Goal: Ask a question

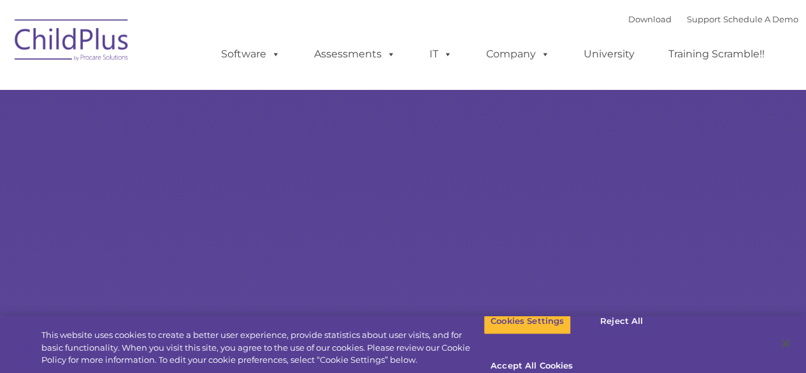
select select "MEDIUM"
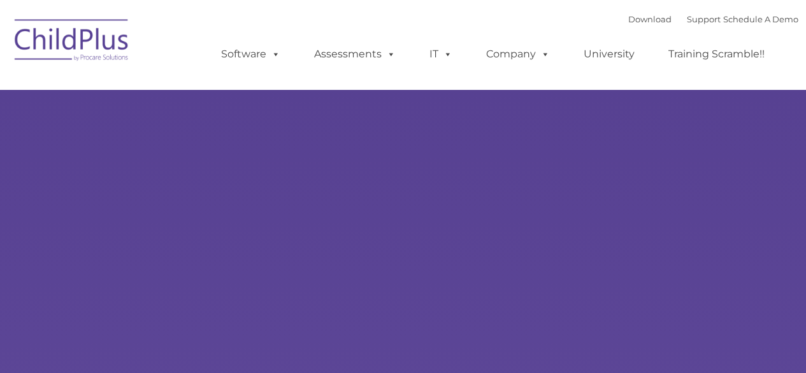
type input ""
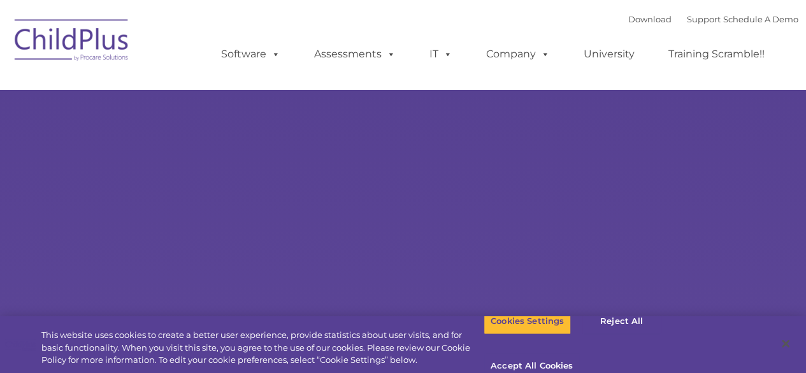
select select "MEDIUM"
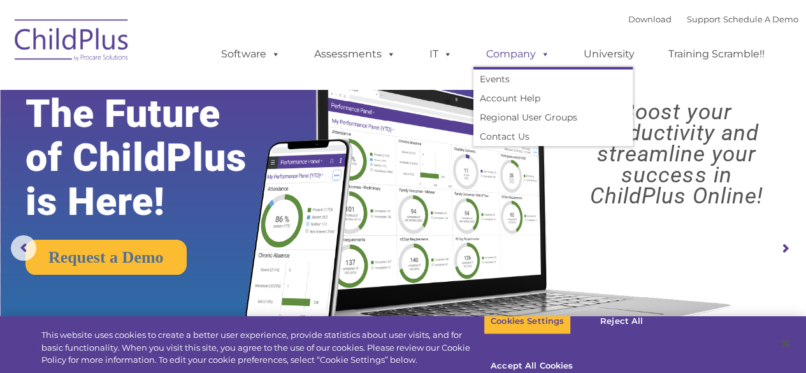
click at [542, 57] on span at bounding box center [543, 54] width 14 height 12
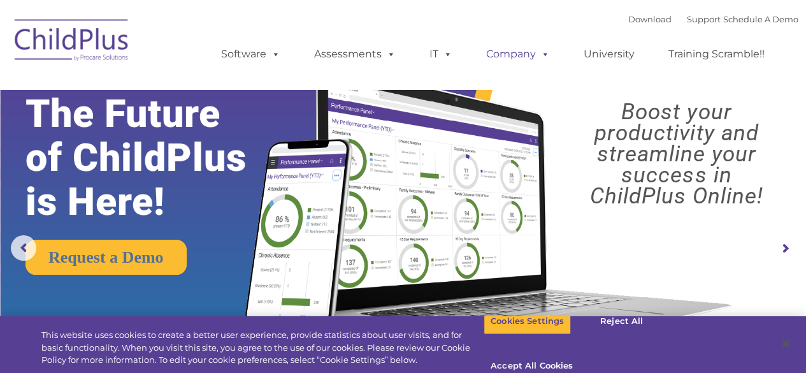
click at [542, 57] on span at bounding box center [543, 54] width 14 height 12
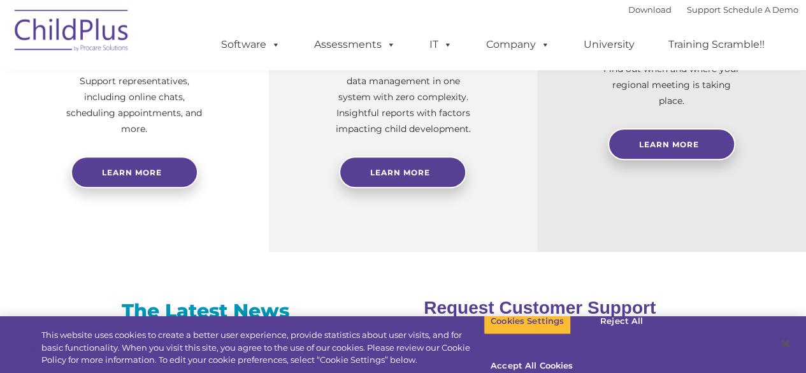
scroll to position [642, 0]
